Goal: Task Accomplishment & Management: Use online tool/utility

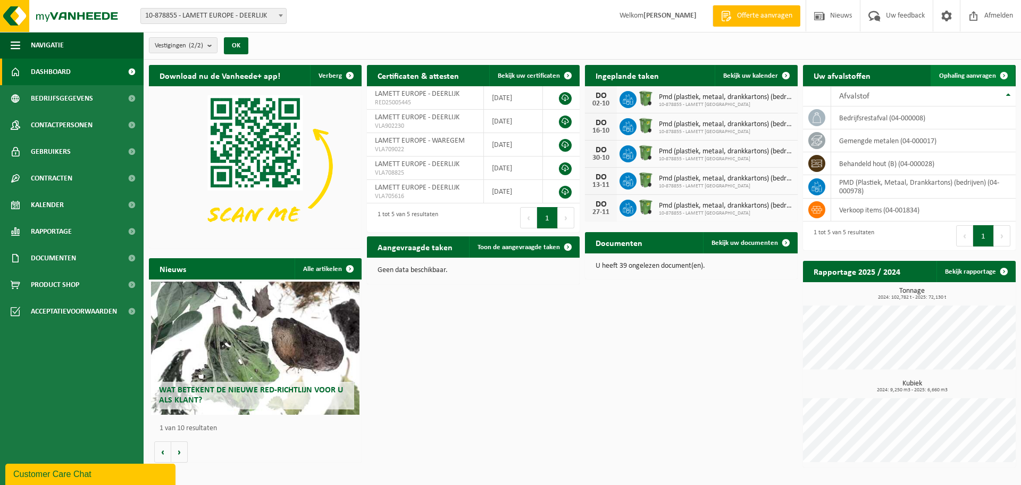
click at [963, 74] on span "Ophaling aanvragen" at bounding box center [967, 75] width 57 height 7
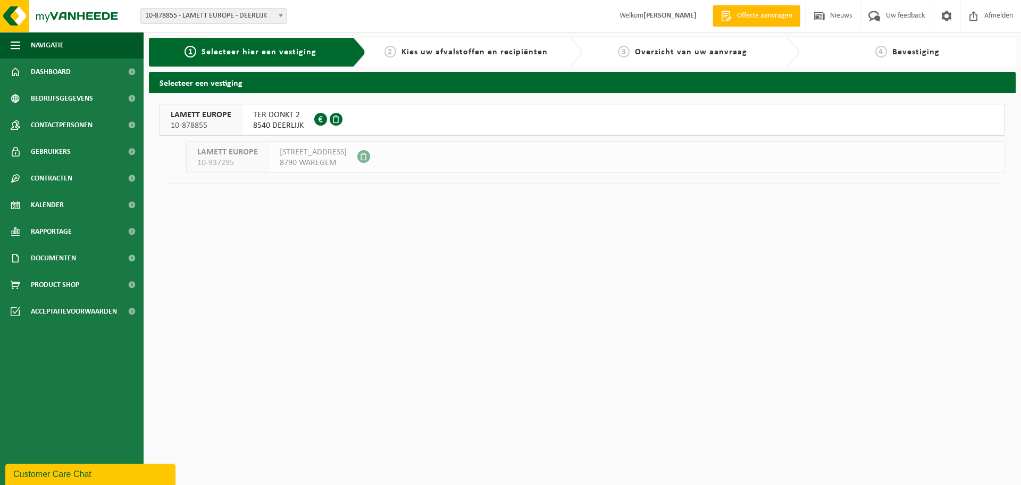
click at [289, 115] on span "TER DONKT 2" at bounding box center [278, 115] width 51 height 11
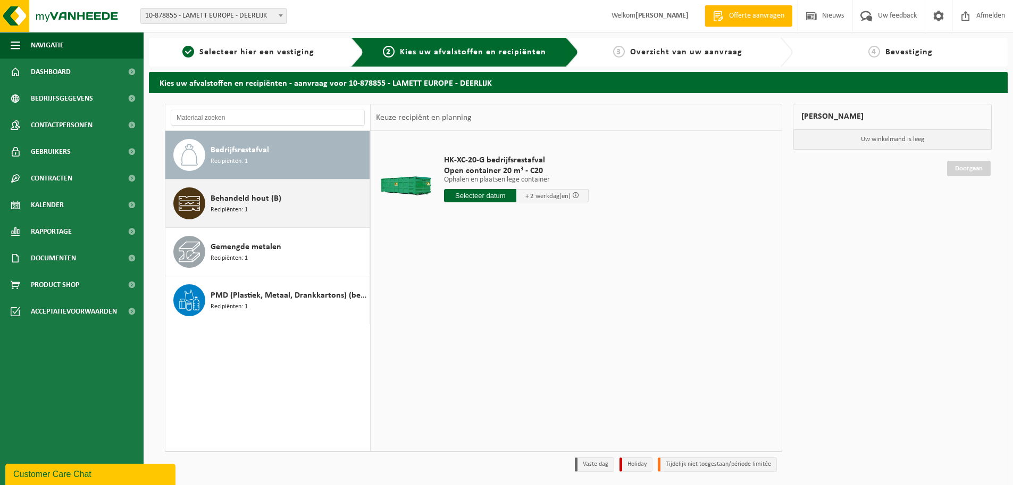
click at [260, 201] on span "Behandeld hout (B)" at bounding box center [246, 198] width 71 height 13
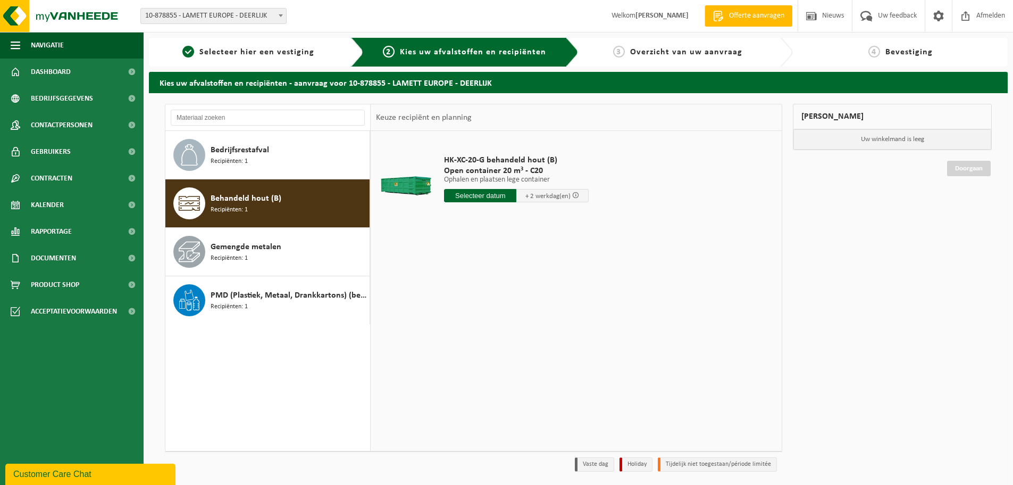
click at [473, 196] on input "text" at bounding box center [480, 195] width 72 height 13
click at [471, 309] on div "23" at bounding box center [472, 306] width 19 height 17
type input "Van 2025-09-23"
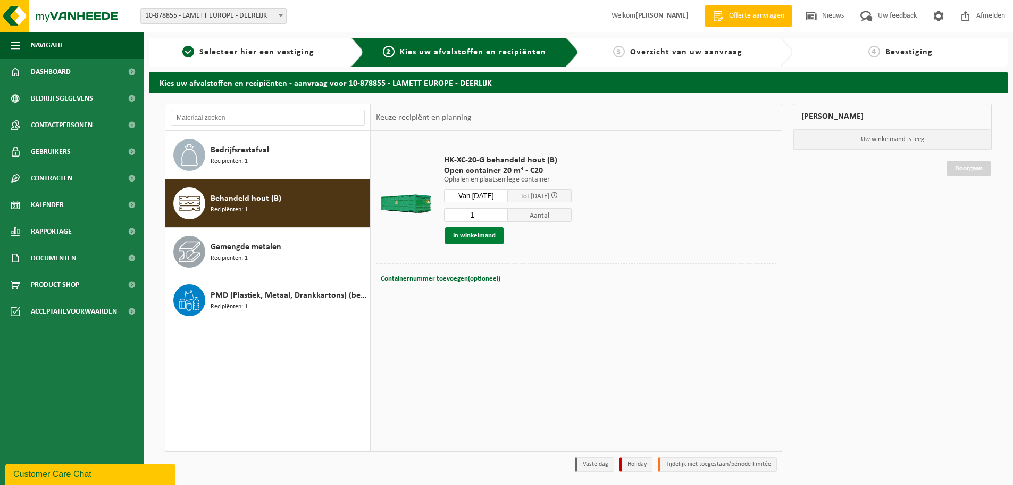
click at [488, 236] on button "In winkelmand" at bounding box center [474, 235] width 59 height 17
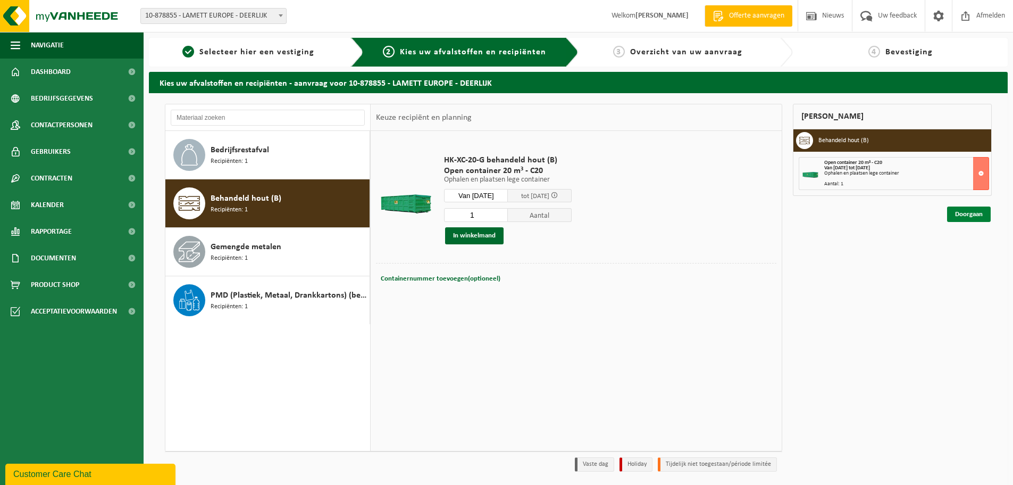
click at [975, 212] on link "Doorgaan" at bounding box center [969, 213] width 44 height 15
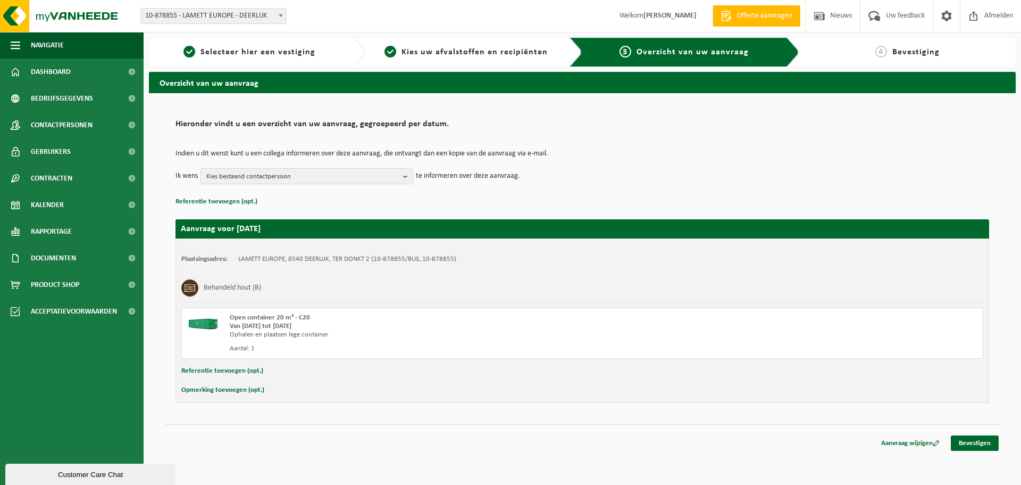
drag, startPoint x: 264, startPoint y: 175, endPoint x: 268, endPoint y: 184, distance: 9.3
click at [265, 175] on span "Kies bestaand contactpersoon" at bounding box center [302, 177] width 193 height 16
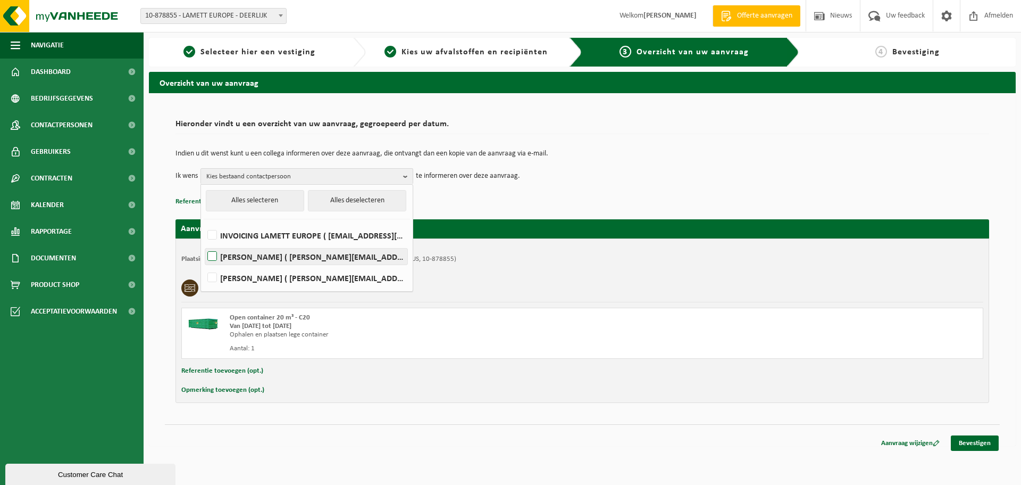
click at [270, 259] on label "Wendy Landuyt ( wendy.landuyt@lamett.eu )" at bounding box center [306, 256] width 202 height 16
click at [204, 243] on input "Wendy Landuyt ( wendy.landuyt@lamett.eu )" at bounding box center [203, 243] width 1 height 1
checkbox input "true"
click at [962, 445] on link "Bevestigen" at bounding box center [975, 442] width 48 height 15
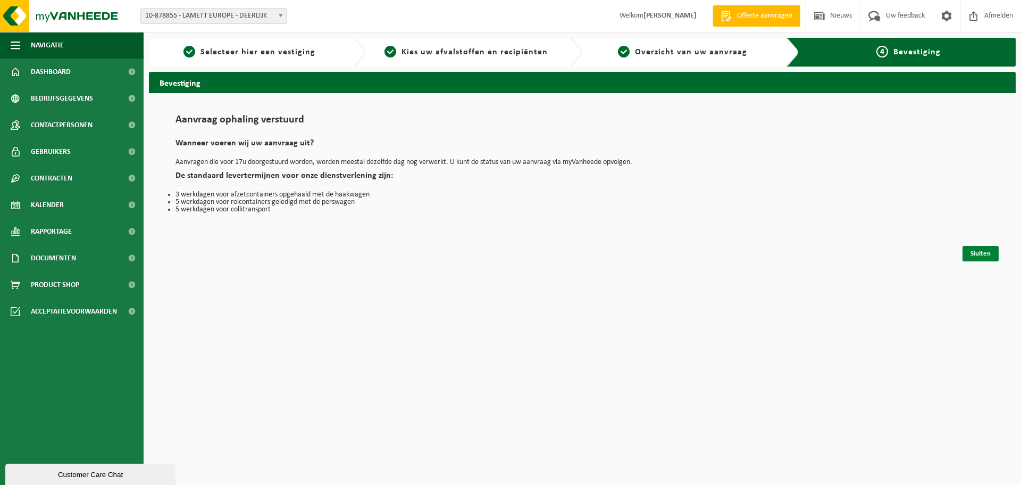
click at [984, 256] on link "Sluiten" at bounding box center [981, 253] width 36 height 15
